Goal: Task Accomplishment & Management: Manage account settings

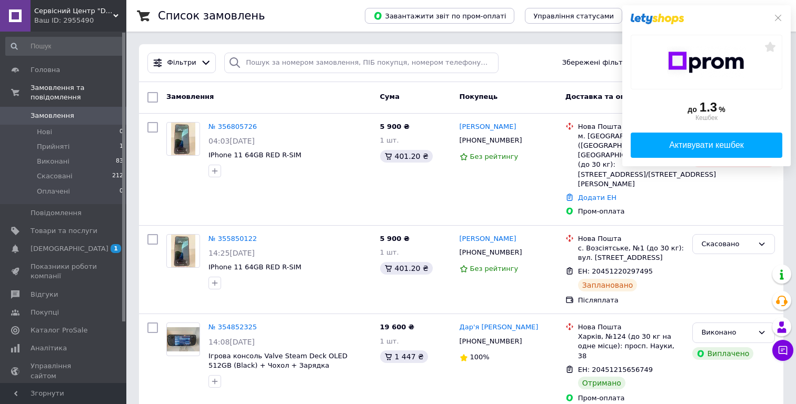
click at [537, 106] on div "Покупець" at bounding box center [508, 97] width 106 height 19
click at [781, 13] on div "до 1.3 % Кешбек Активувати кешбек" at bounding box center [706, 85] width 168 height 161
click at [776, 15] on icon at bounding box center [777, 18] width 8 height 8
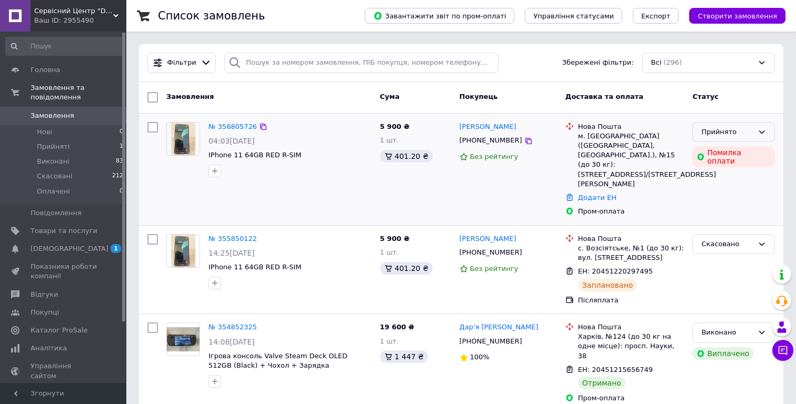
click at [724, 125] on div "Прийнято" at bounding box center [733, 132] width 83 height 21
click at [740, 99] on div "Статус" at bounding box center [733, 97] width 91 height 19
click at [64, 249] on span "[DEMOGRAPHIC_DATA]" at bounding box center [70, 248] width 78 height 9
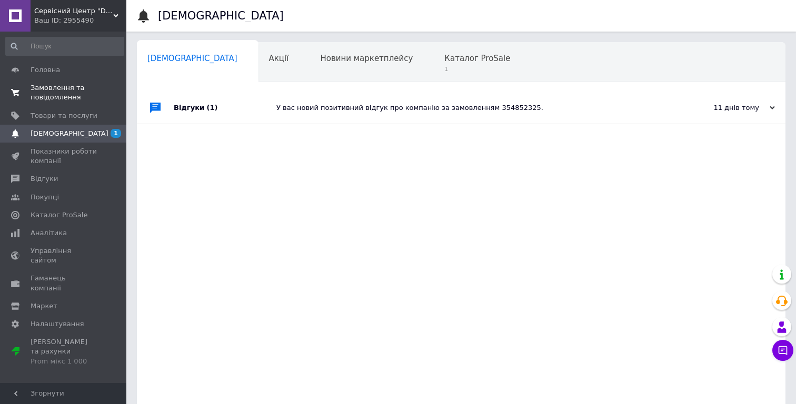
click at [57, 92] on span "Замовлення та повідомлення" at bounding box center [64, 92] width 67 height 19
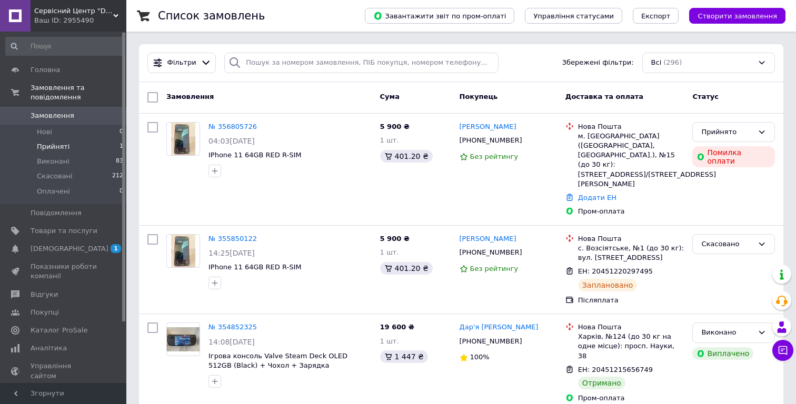
click at [31, 145] on li "Прийняті 1" at bounding box center [64, 146] width 129 height 15
